Goal: Task Accomplishment & Management: Complete application form

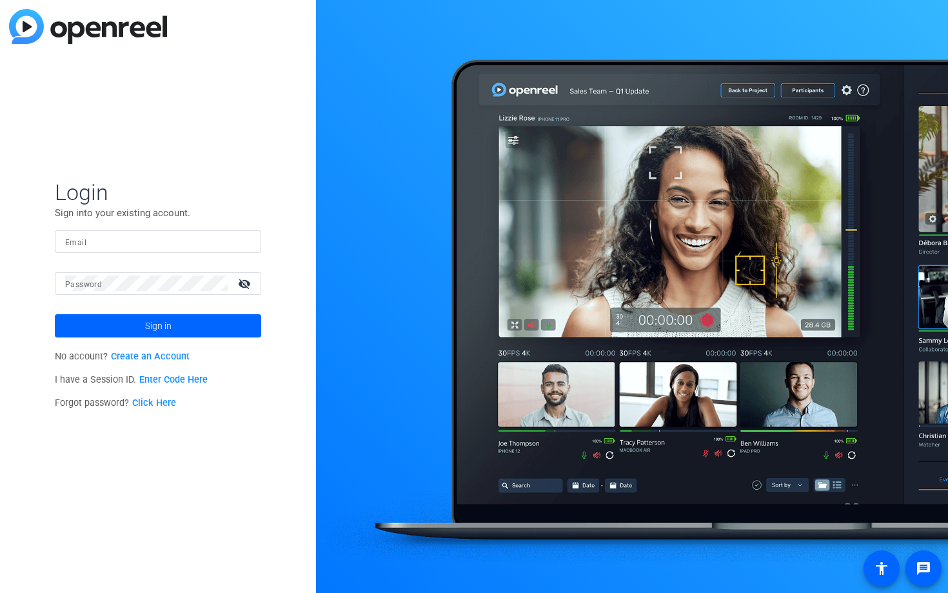
click at [169, 249] on div at bounding box center [158, 241] width 186 height 23
click at [170, 242] on input "Email" at bounding box center [158, 240] width 186 height 15
type input "[EMAIL_ADDRESS][DOMAIN_NAME]"
click at [124, 351] on link "Create an Account" at bounding box center [150, 356] width 79 height 11
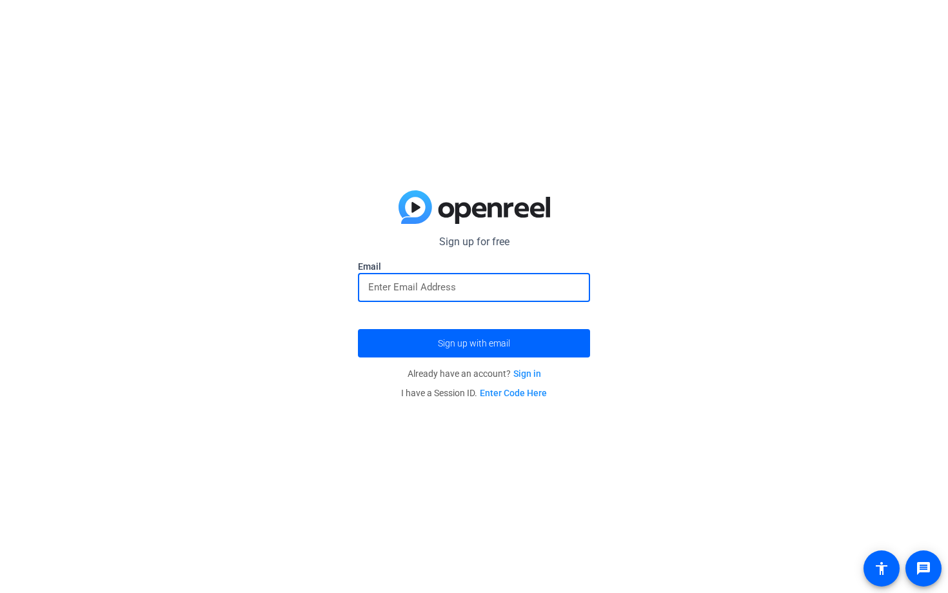
click at [435, 291] on input "email" at bounding box center [473, 286] width 211 height 15
click at [440, 296] on div at bounding box center [473, 287] width 211 height 29
click at [445, 292] on input "email" at bounding box center [473, 286] width 211 height 15
type input "[EMAIL_ADDRESS][DOMAIN_NAME]"
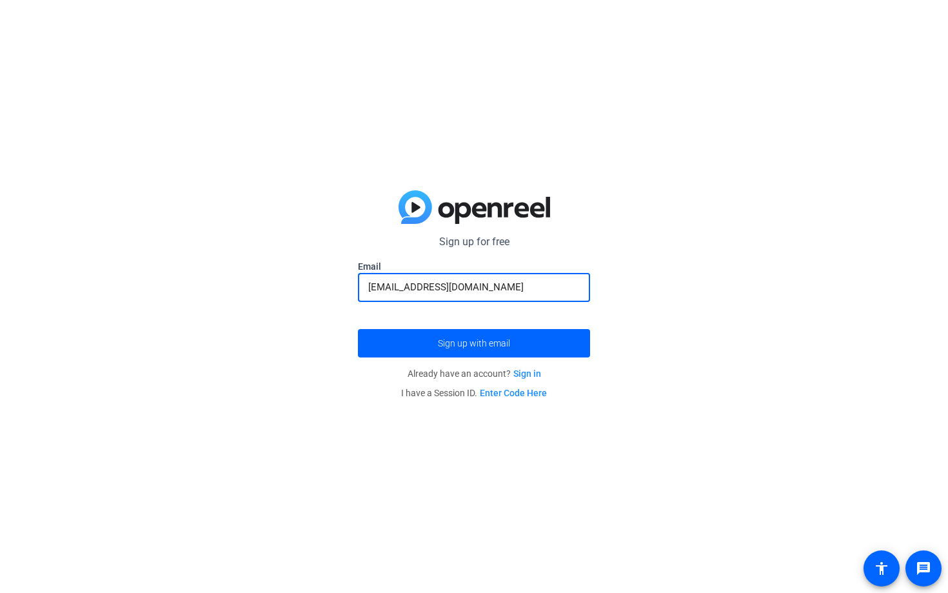
click at [358, 329] on button "Sign up with email" at bounding box center [474, 343] width 232 height 28
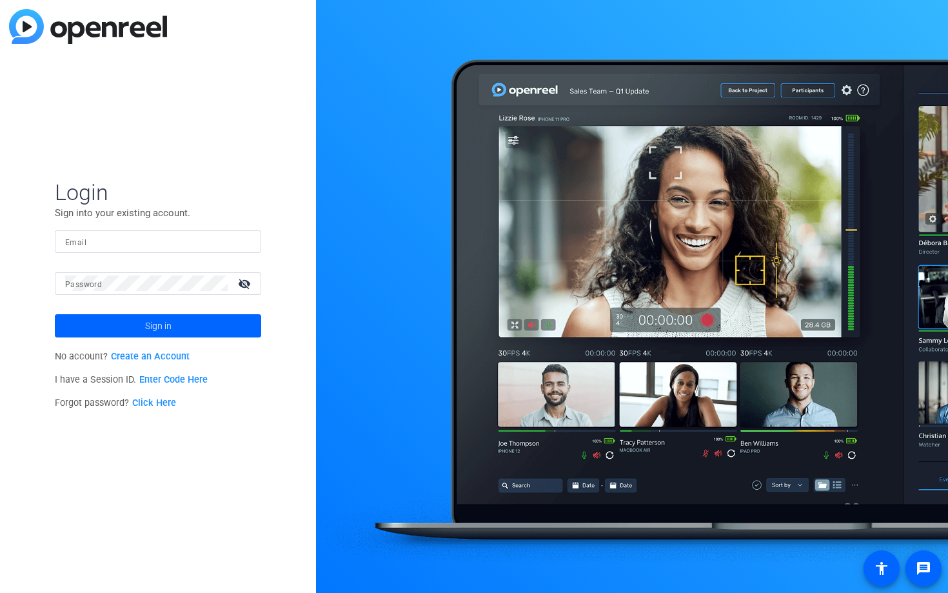
click at [217, 246] on input "Email" at bounding box center [158, 240] width 186 height 15
click at [314, 300] on div "Login Sign into your existing account. Email Password visibility_off Sign in No…" at bounding box center [158, 296] width 316 height 593
